Goal: Task Accomplishment & Management: Manage account settings

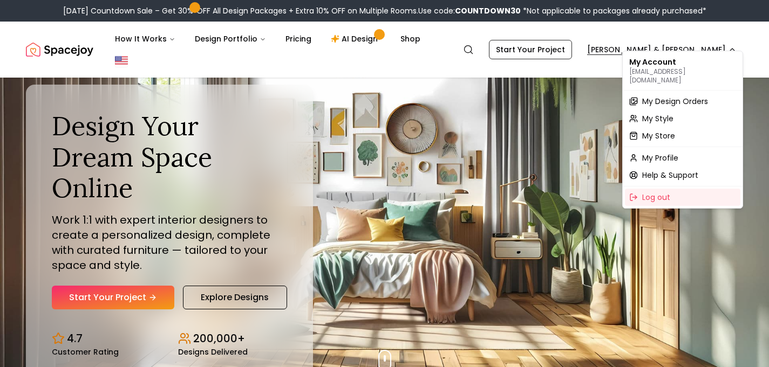
click at [650, 96] on span "My Design Orders" at bounding box center [675, 101] width 66 height 11
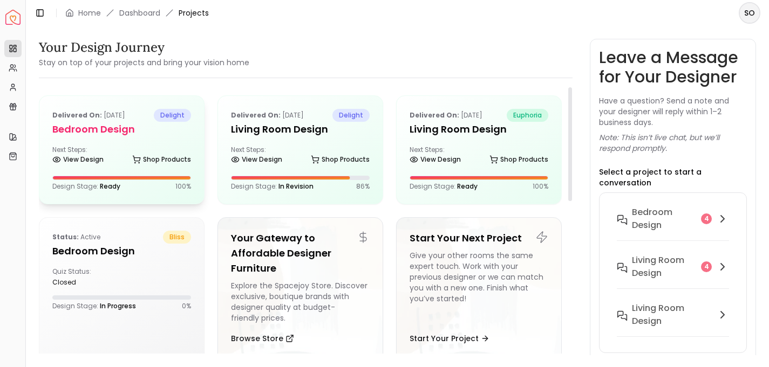
click at [107, 148] on div "Next Steps: View Design Shop Products" at bounding box center [121, 157] width 139 height 22
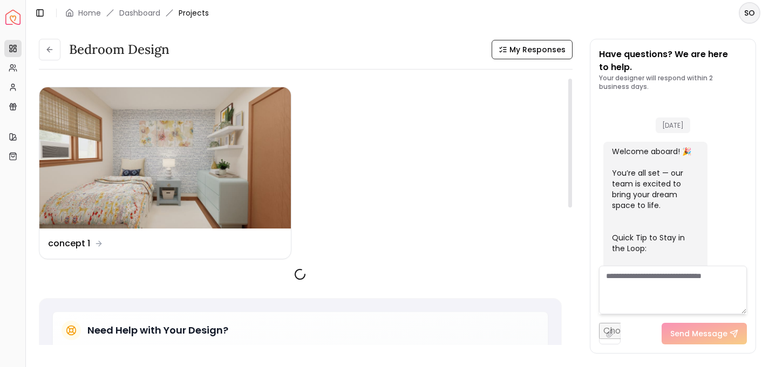
scroll to position [1347, 0]
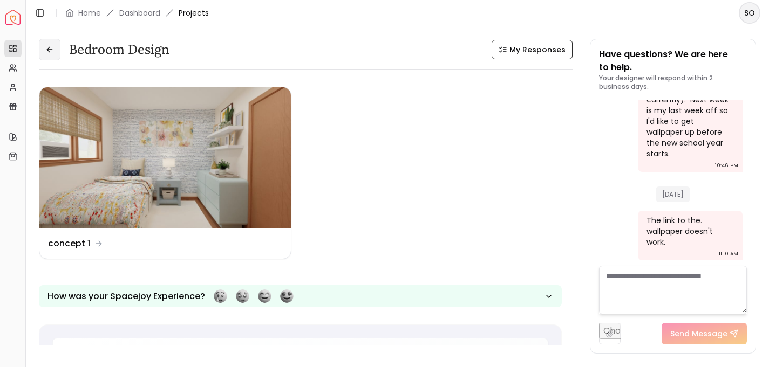
click at [52, 46] on icon at bounding box center [49, 49] width 9 height 9
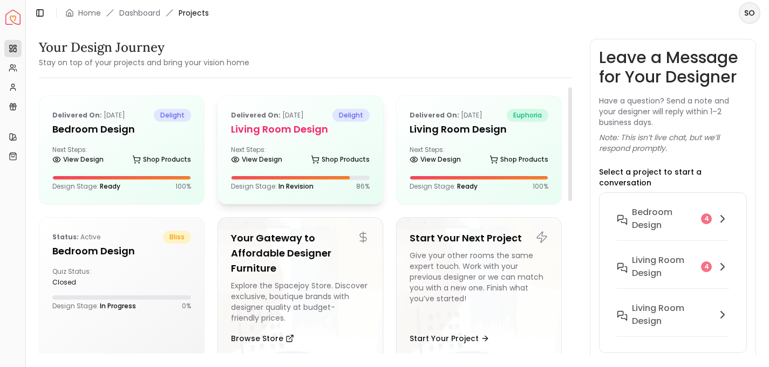
click at [275, 144] on div "Delivered on: [DATE] delight Living Room design Next Steps: View Design Shop Pr…" at bounding box center [300, 150] width 165 height 108
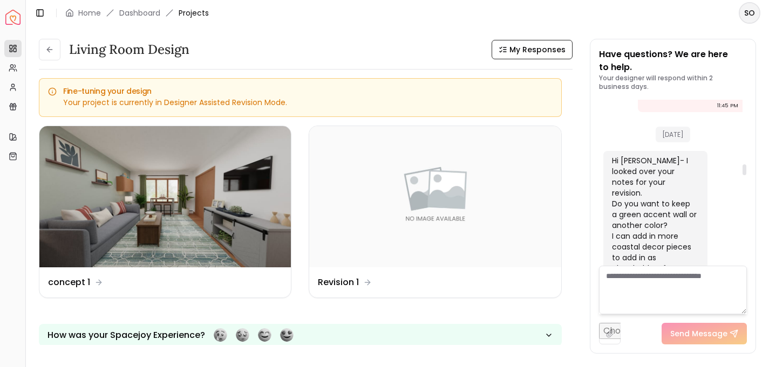
scroll to position [985, 0]
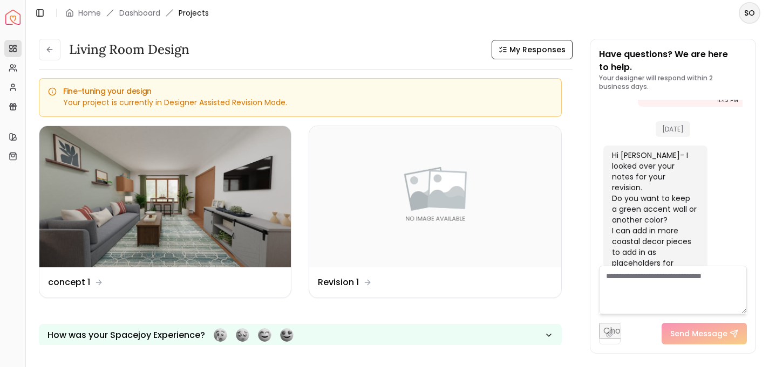
click at [636, 280] on textarea at bounding box center [673, 290] width 148 height 49
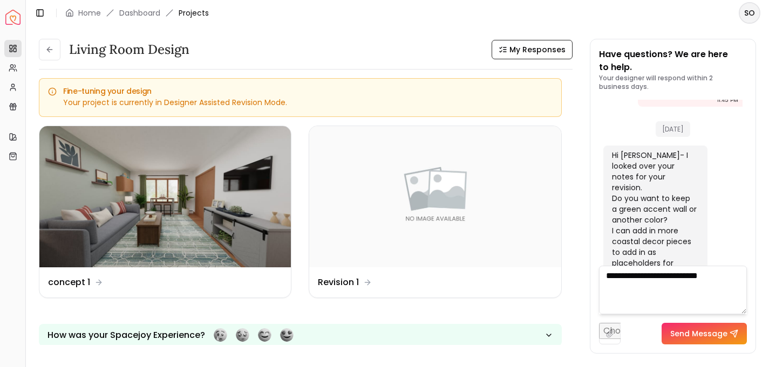
type textarea "**********"
